Goal: Navigation & Orientation: Find specific page/section

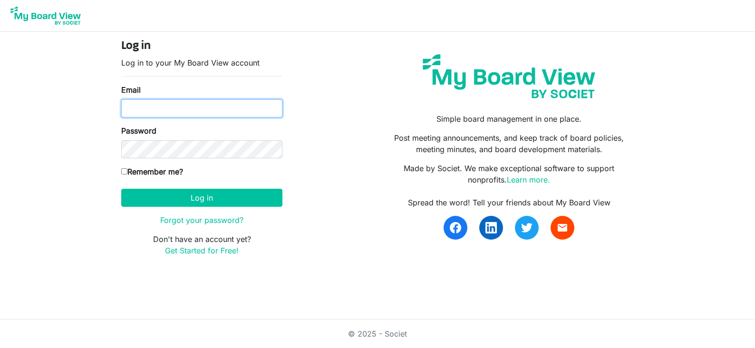
type input "marg@huroncountyfoodbank.org"
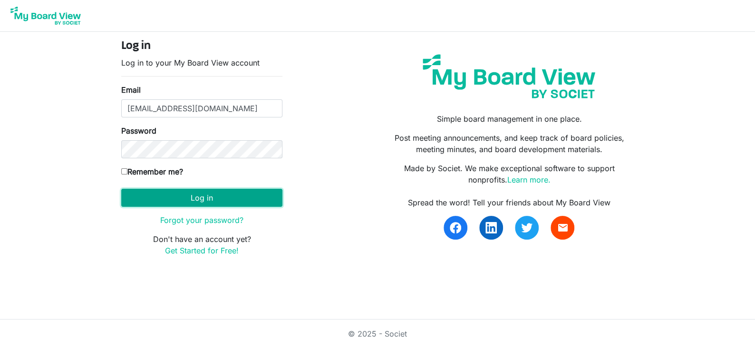
drag, startPoint x: 0, startPoint y: 0, endPoint x: 195, endPoint y: 199, distance: 278.6
click at [195, 199] on button "Log in" at bounding box center [201, 198] width 161 height 18
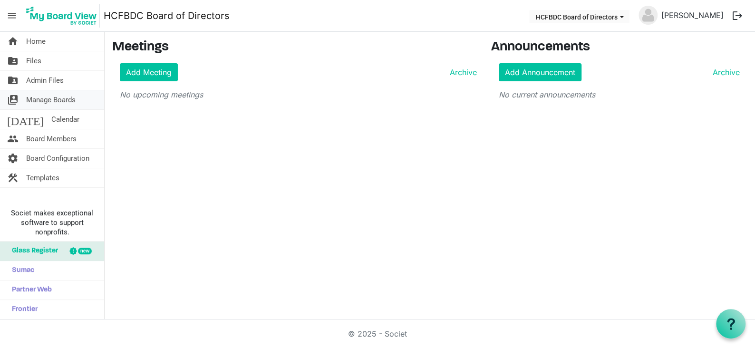
click at [56, 104] on span "Manage Boards" at bounding box center [50, 99] width 49 height 19
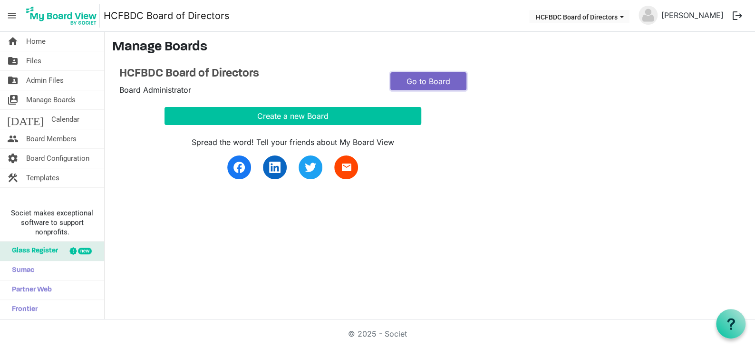
click at [427, 79] on link "Go to Board" at bounding box center [428, 81] width 76 height 18
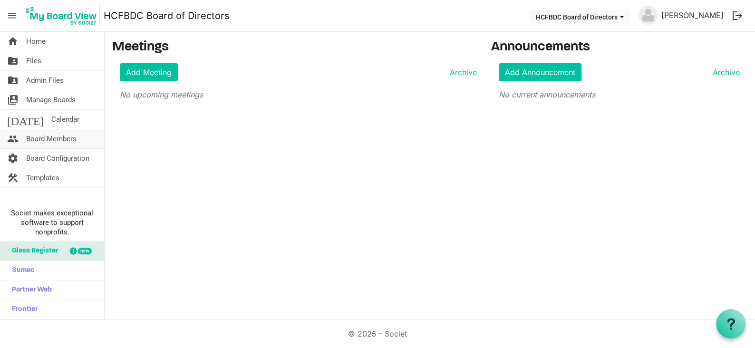
click at [46, 140] on span "Board Members" at bounding box center [51, 138] width 50 height 19
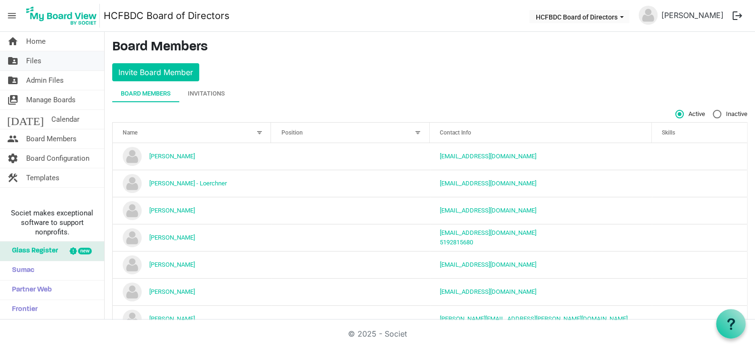
click at [36, 58] on span "Files" at bounding box center [33, 60] width 15 height 19
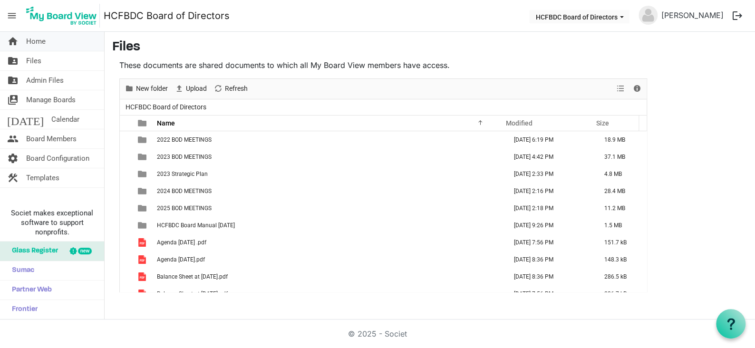
click at [53, 44] on link "home Home" at bounding box center [52, 41] width 104 height 19
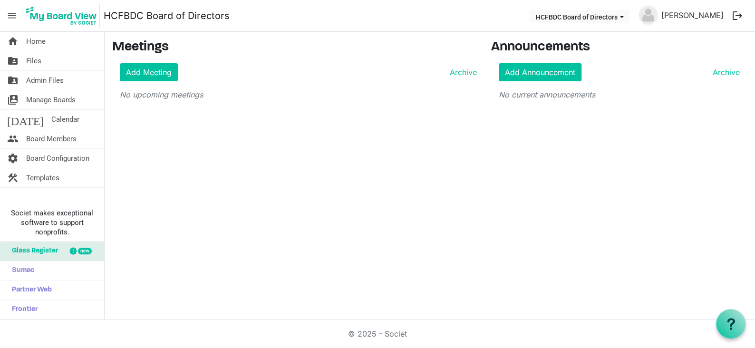
click at [735, 12] on button "logout" at bounding box center [737, 16] width 20 height 20
